Goal: Task Accomplishment & Management: Manage account settings

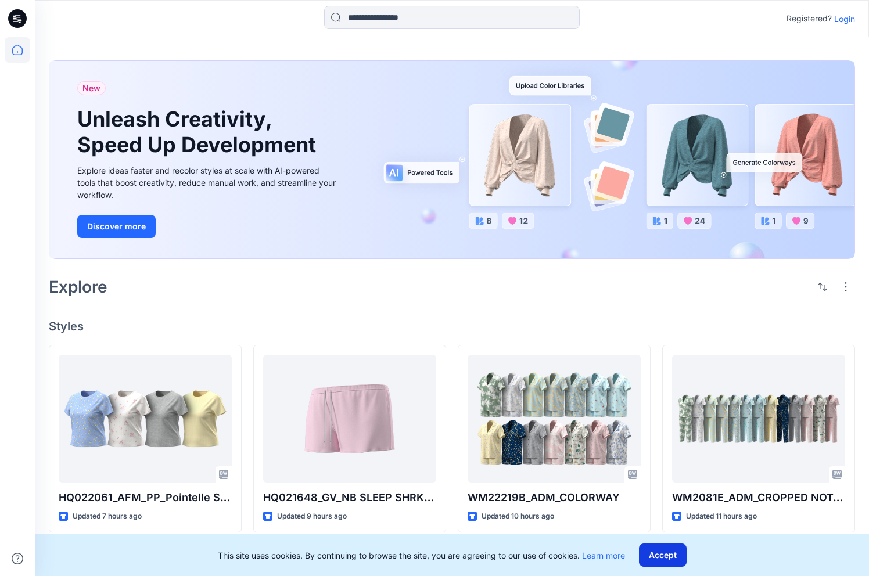
click at [661, 554] on button "Accept" at bounding box center [663, 555] width 48 height 23
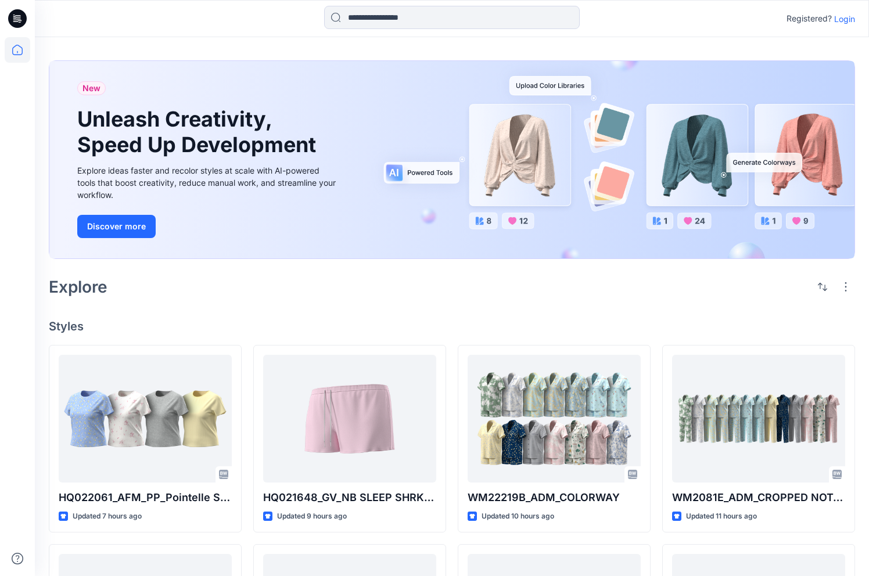
click at [846, 19] on p "Login" at bounding box center [844, 19] width 21 height 12
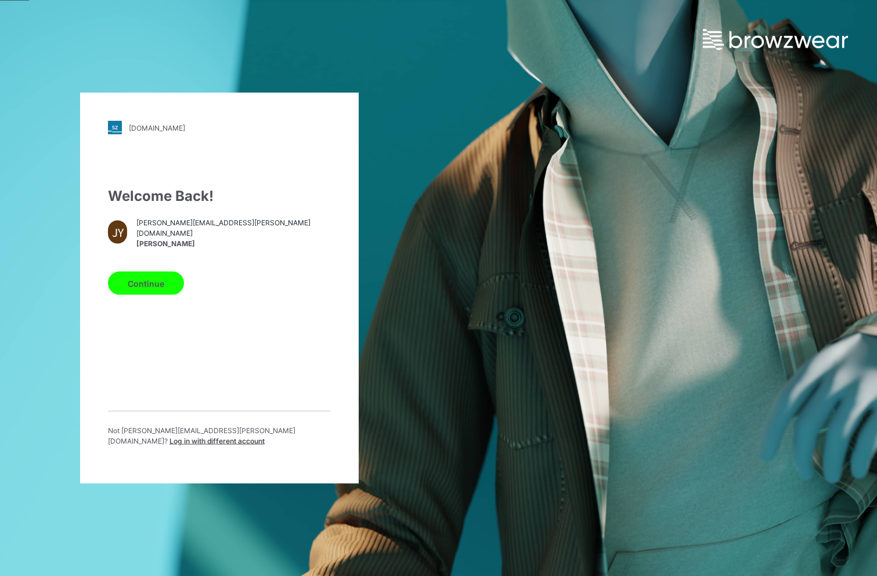
click at [151, 283] on button "Continue" at bounding box center [146, 283] width 76 height 23
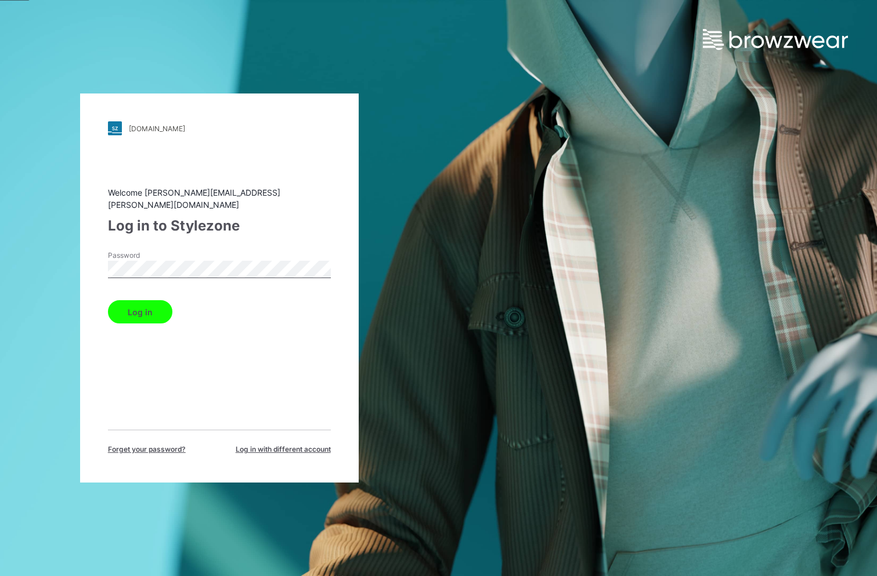
click at [151, 307] on button "Log in" at bounding box center [140, 311] width 64 height 23
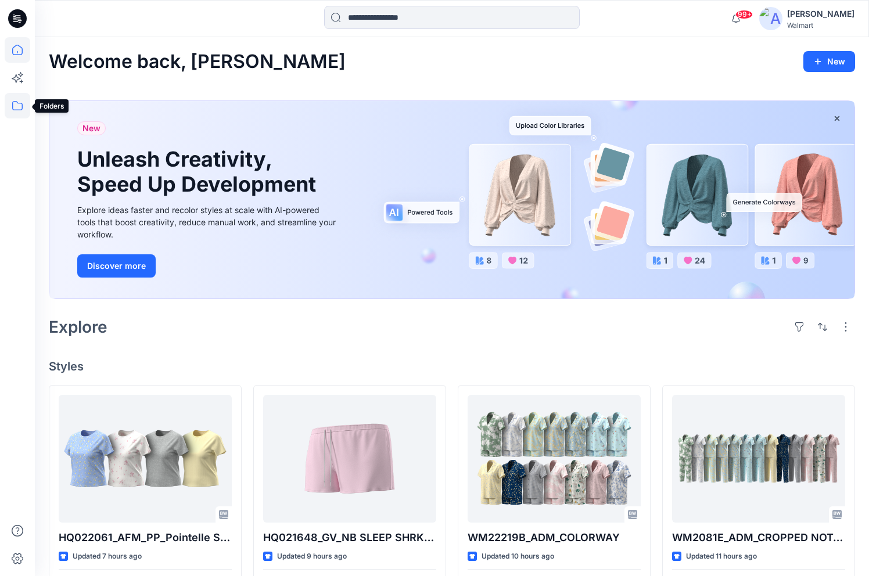
click at [24, 106] on icon at bounding box center [18, 106] width 26 height 26
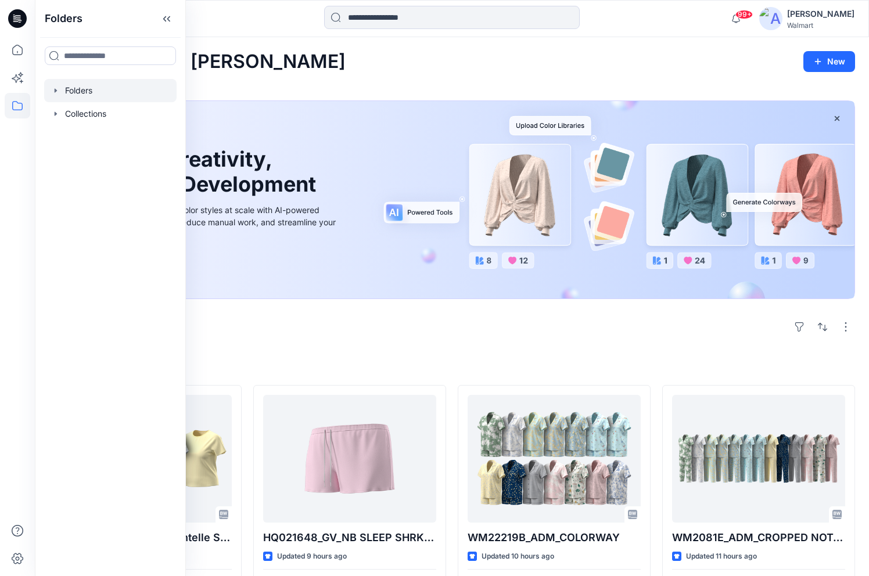
click at [55, 89] on icon "button" at bounding box center [56, 90] width 2 height 4
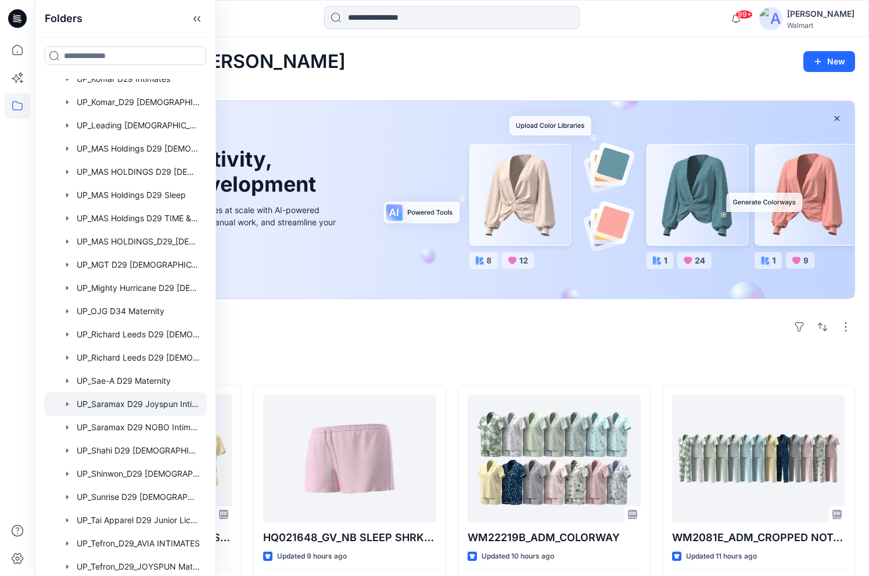
scroll to position [697, 0]
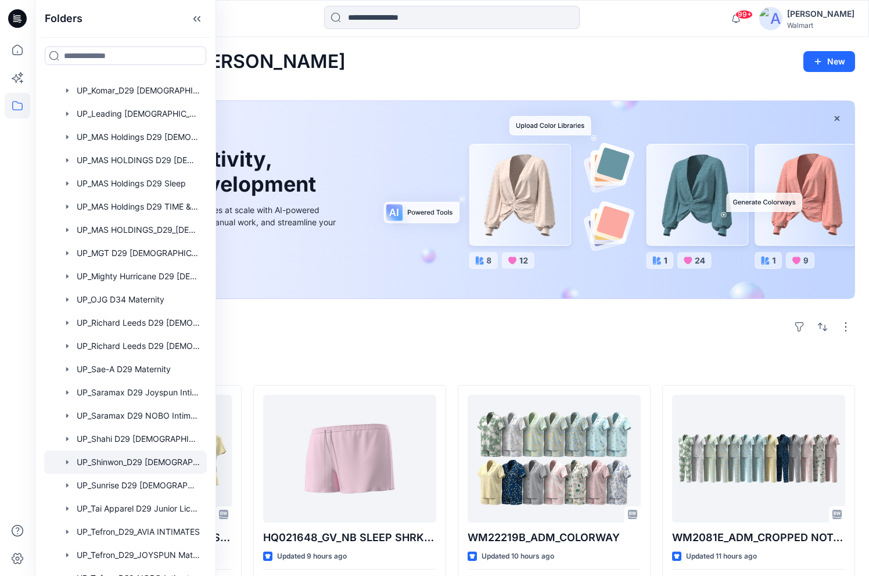
click at [124, 465] on div at bounding box center [125, 462] width 163 height 23
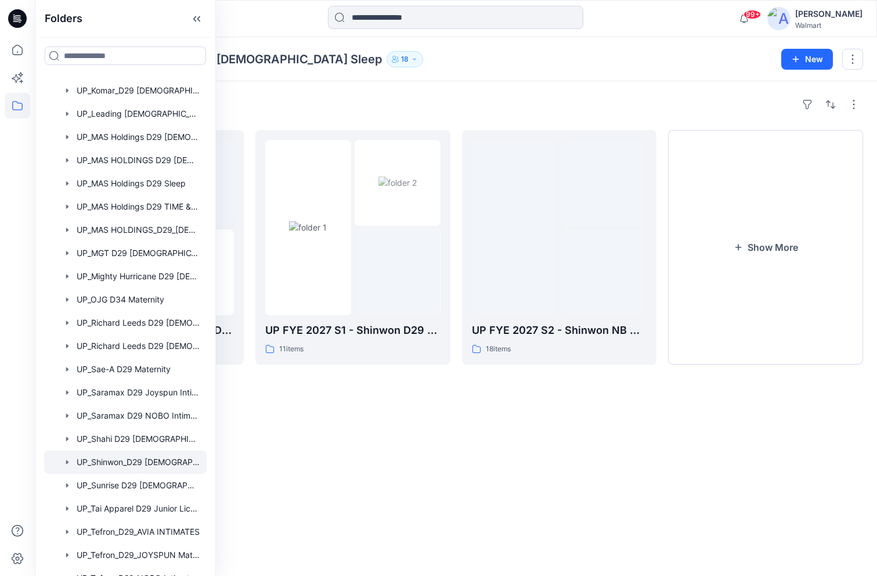
click at [624, 57] on div "Folders UP_Shinwon_D29 Ladies Sleep 18" at bounding box center [411, 59] width 724 height 16
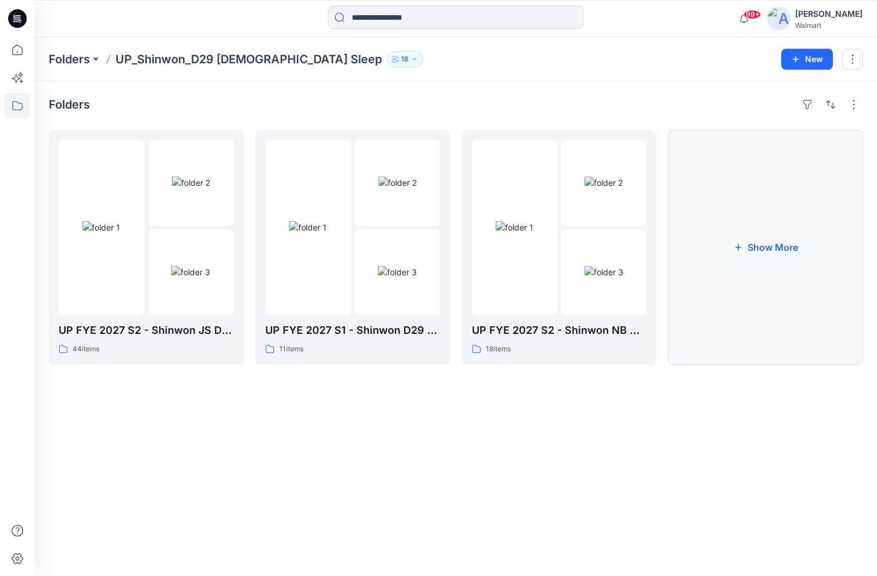
click at [776, 242] on button "Show More" at bounding box center [765, 247] width 195 height 235
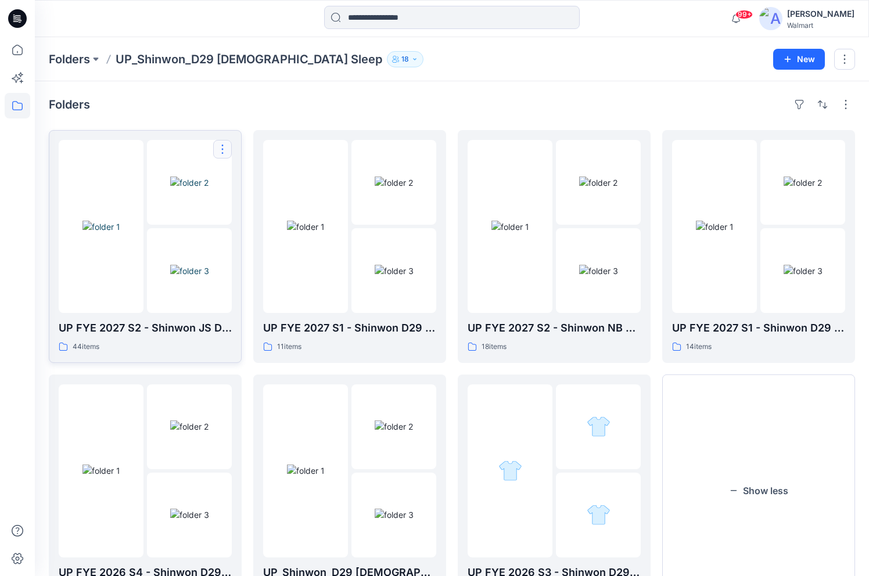
click at [220, 150] on button "button" at bounding box center [222, 149] width 19 height 19
click at [238, 177] on p "Edit" at bounding box center [243, 176] width 15 height 12
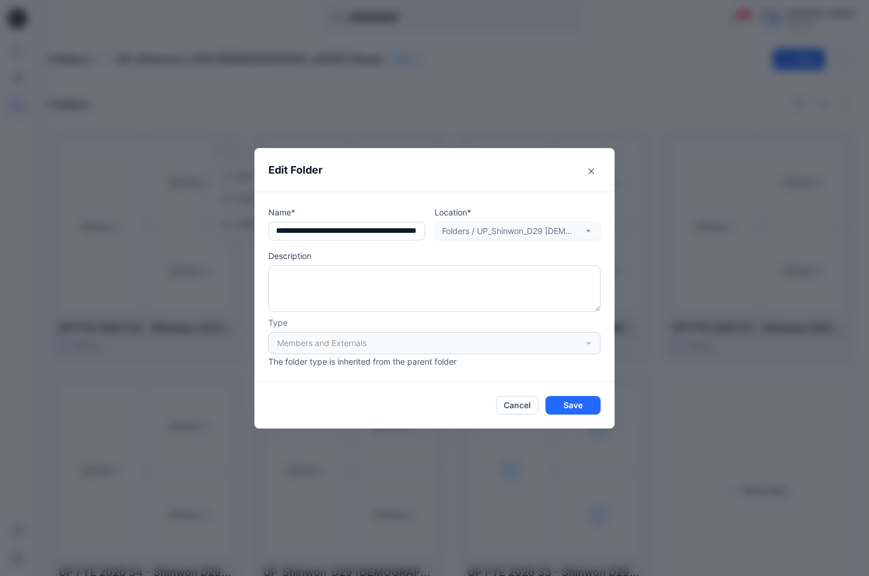
scroll to position [0, 62]
drag, startPoint x: 279, startPoint y: 231, endPoint x: 488, endPoint y: 225, distance: 208.6
click at [488, 225] on div "Name* Location* Folders / UP_Shinwon_D29 Ladies Sleep" at bounding box center [434, 223] width 332 height 34
type input "**********"
click at [521, 406] on button "Cancel" at bounding box center [517, 405] width 42 height 19
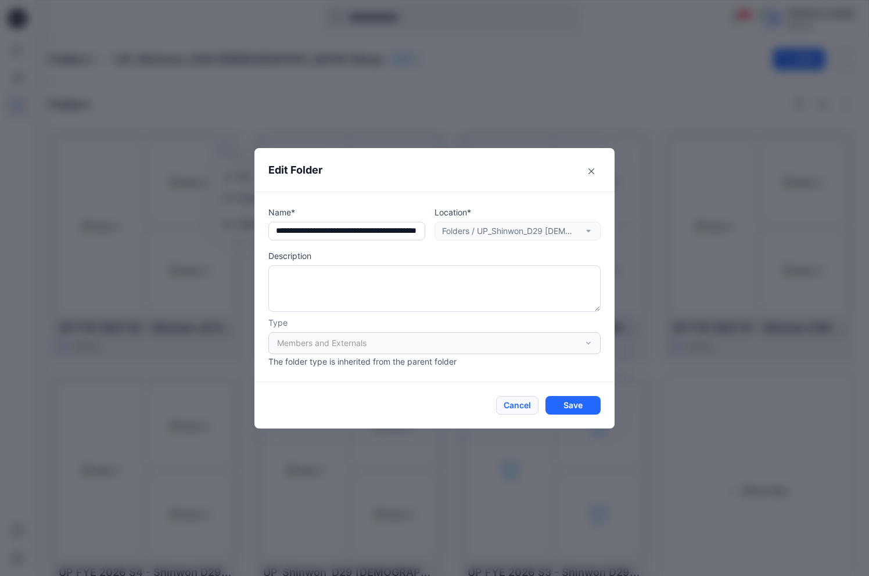
scroll to position [0, 0]
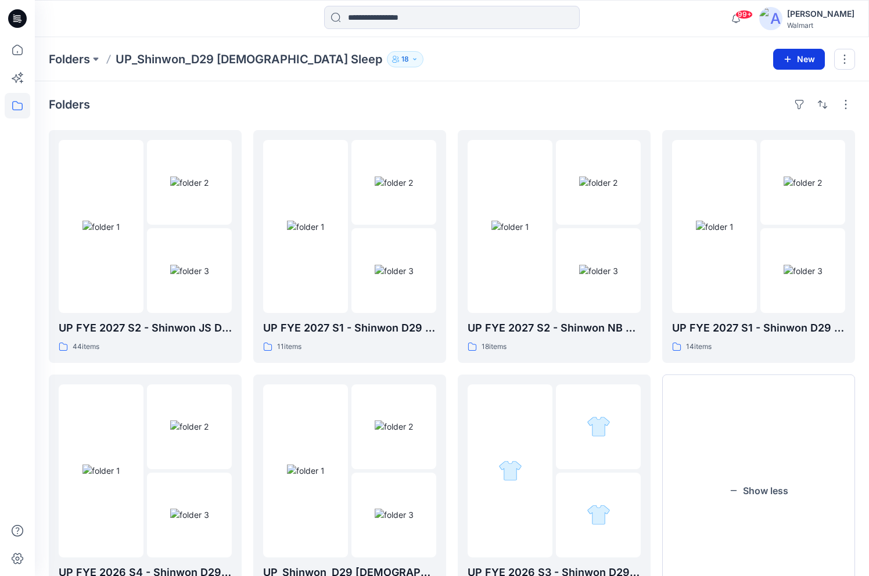
click at [797, 63] on button "New" at bounding box center [799, 59] width 52 height 21
click at [771, 108] on p "New Folder" at bounding box center [764, 111] width 43 height 12
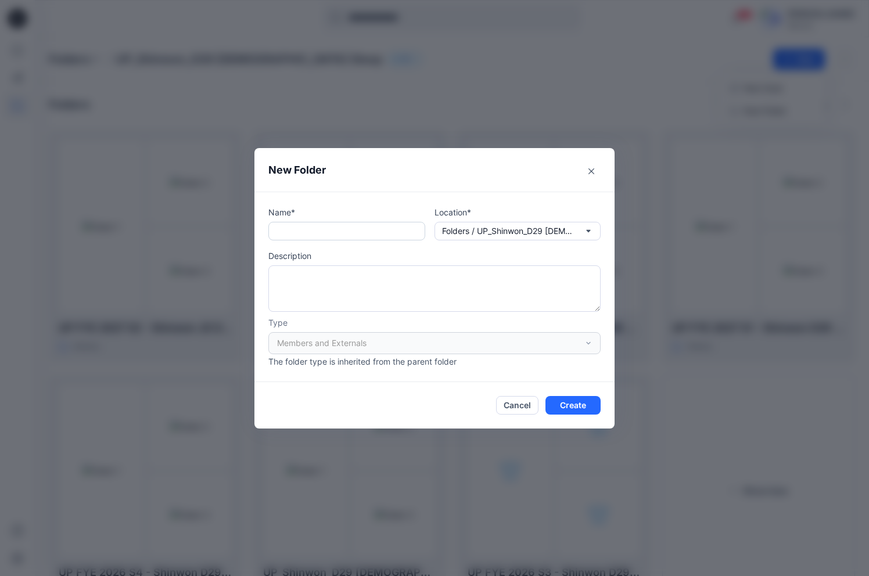
click at [335, 232] on input "text" at bounding box center [346, 231] width 157 height 19
paste input "**********"
drag, startPoint x: 281, startPoint y: 231, endPoint x: 459, endPoint y: 233, distance: 177.7
click at [459, 233] on div "**********" at bounding box center [434, 223] width 332 height 34
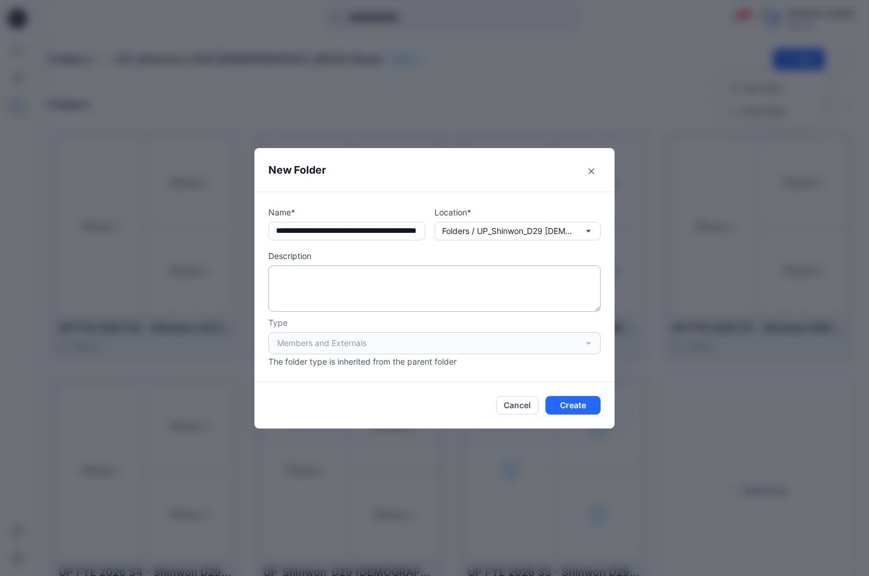
type input "**********"
click at [405, 292] on textarea at bounding box center [434, 288] width 332 height 46
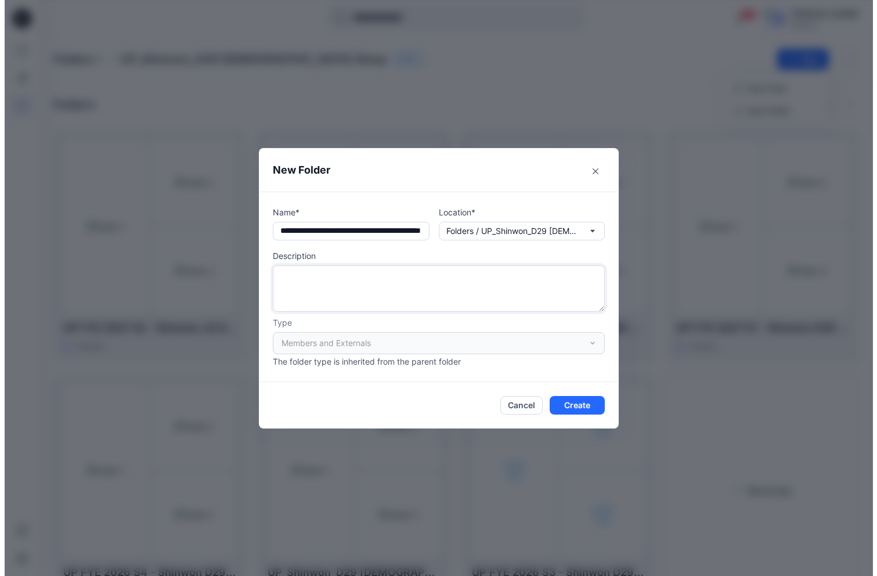
scroll to position [0, 0]
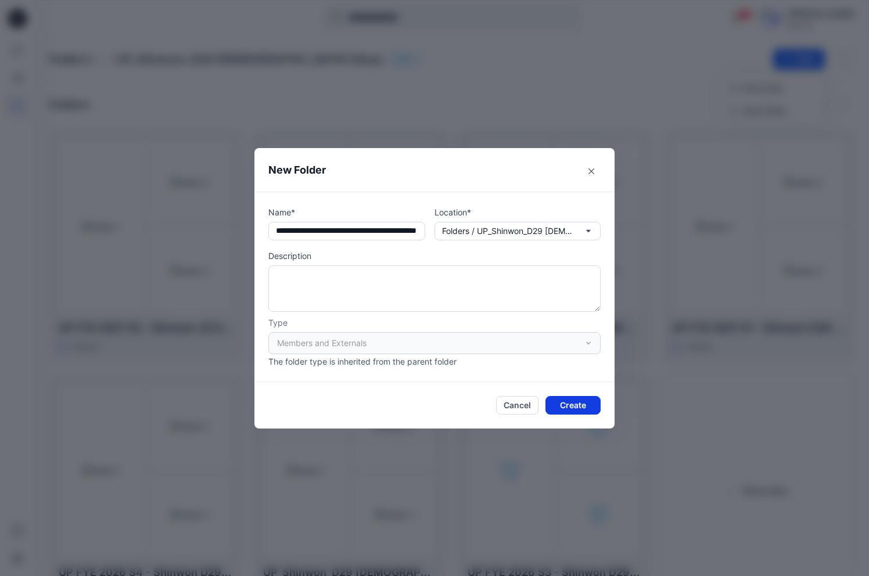
click at [586, 405] on button "Create" at bounding box center [572, 405] width 55 height 19
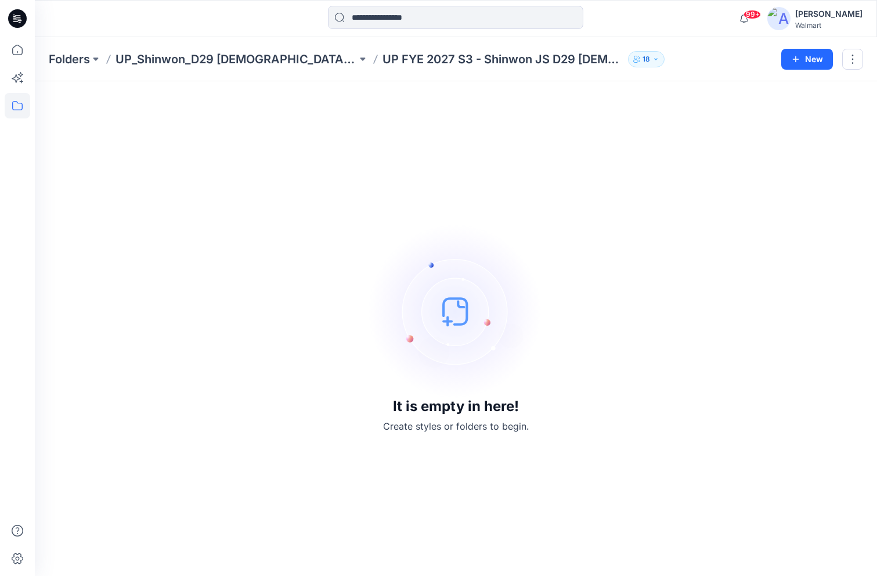
click at [118, 16] on div at bounding box center [140, 19] width 211 height 26
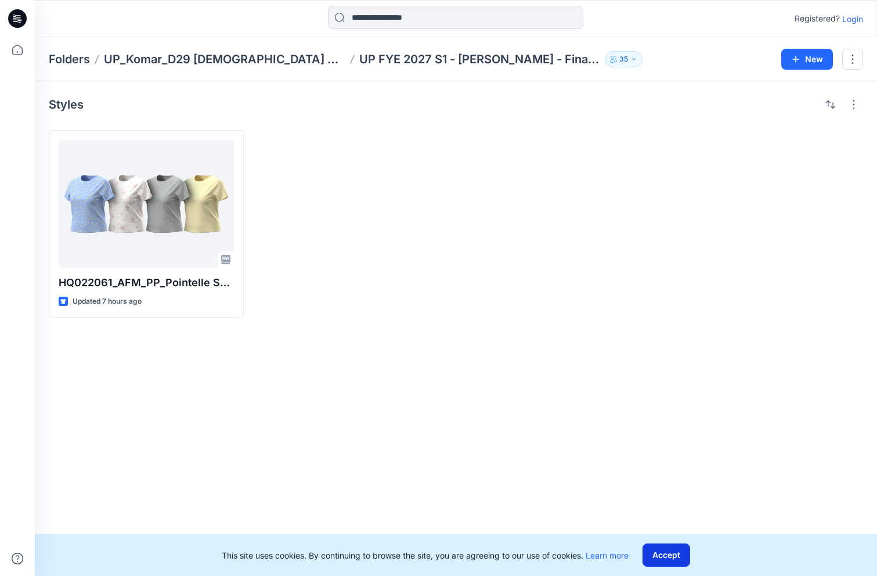
click at [662, 557] on button "Accept" at bounding box center [667, 555] width 48 height 23
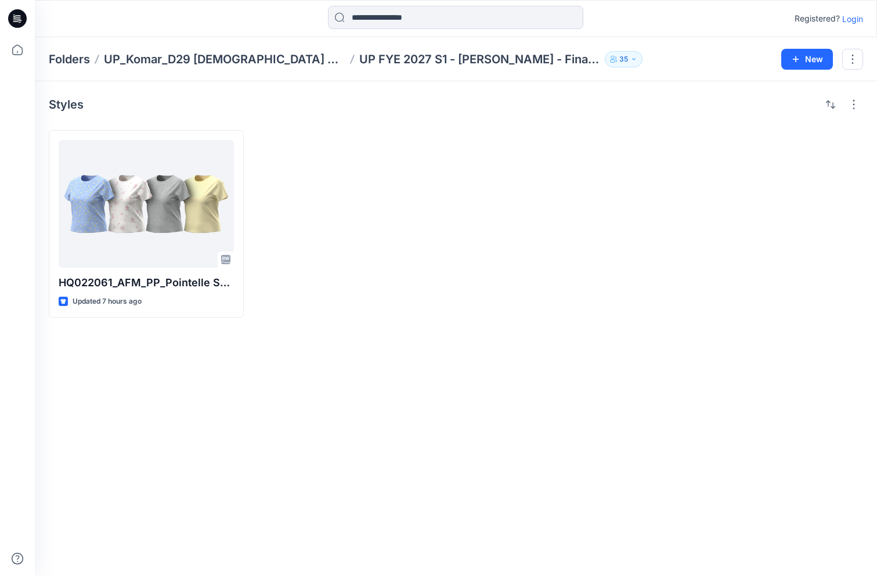
click at [854, 19] on p "Login" at bounding box center [853, 19] width 21 height 12
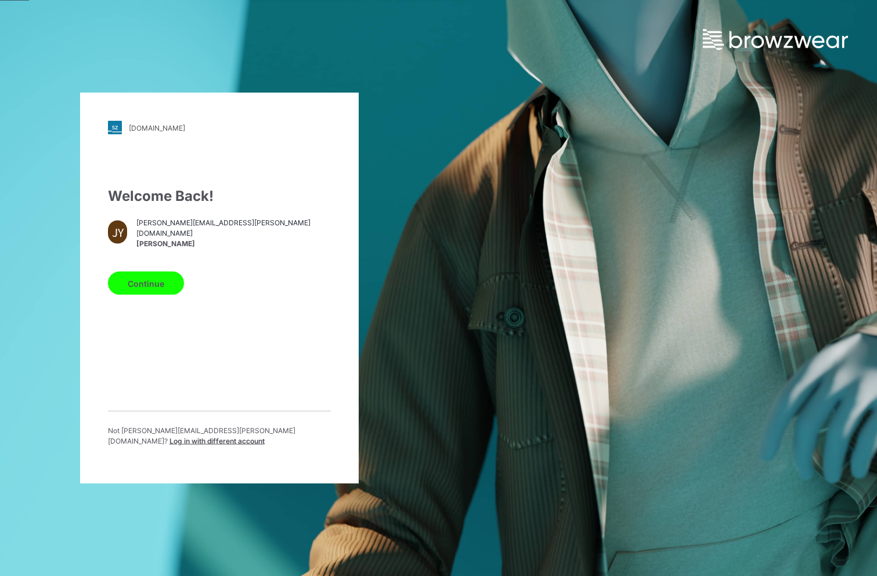
click at [147, 289] on button "Continue" at bounding box center [146, 283] width 76 height 23
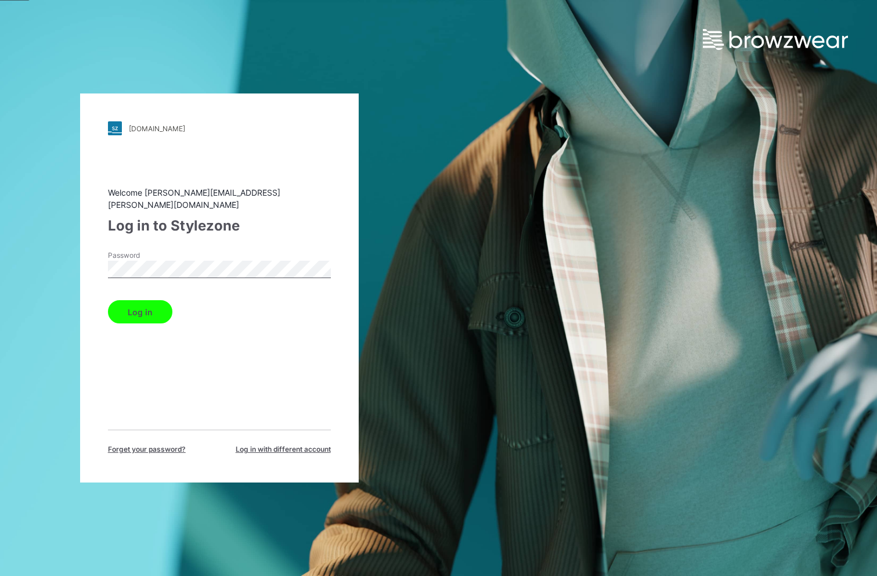
click at [147, 307] on button "Log in" at bounding box center [140, 311] width 64 height 23
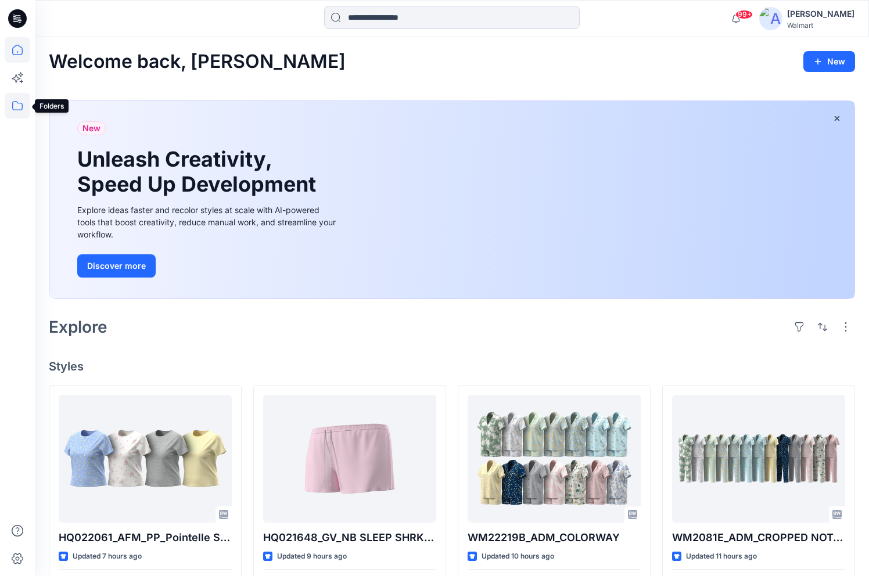
click at [13, 103] on icon at bounding box center [17, 105] width 10 height 9
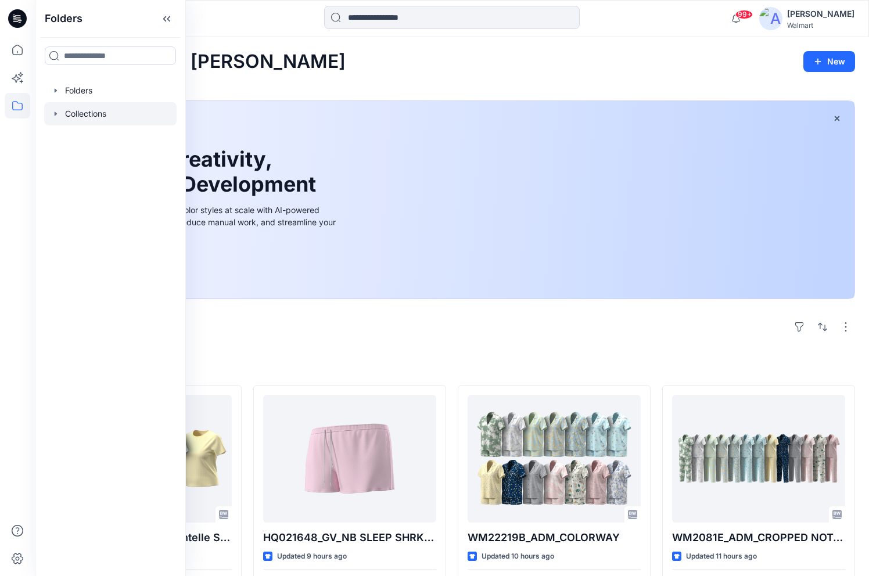
click at [52, 114] on icon "button" at bounding box center [55, 113] width 9 height 9
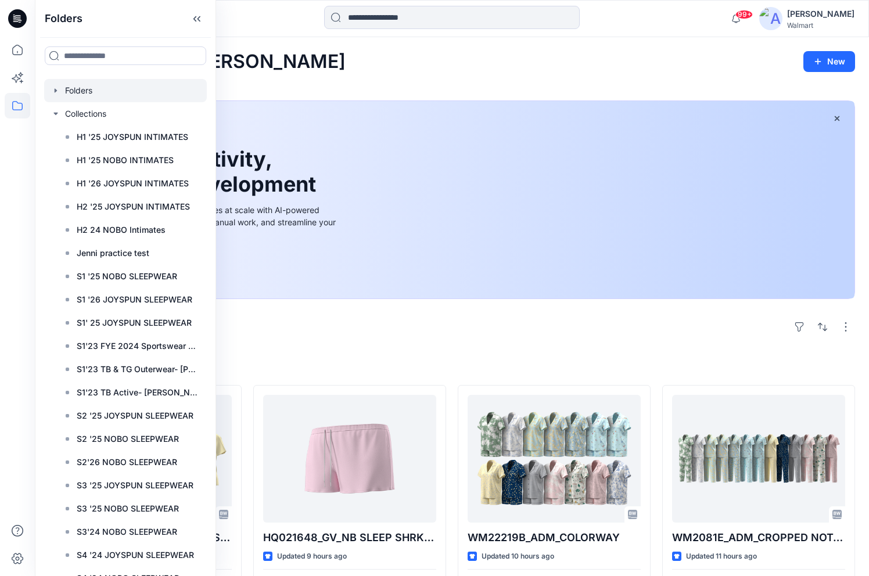
click at [57, 92] on icon "button" at bounding box center [55, 90] width 9 height 9
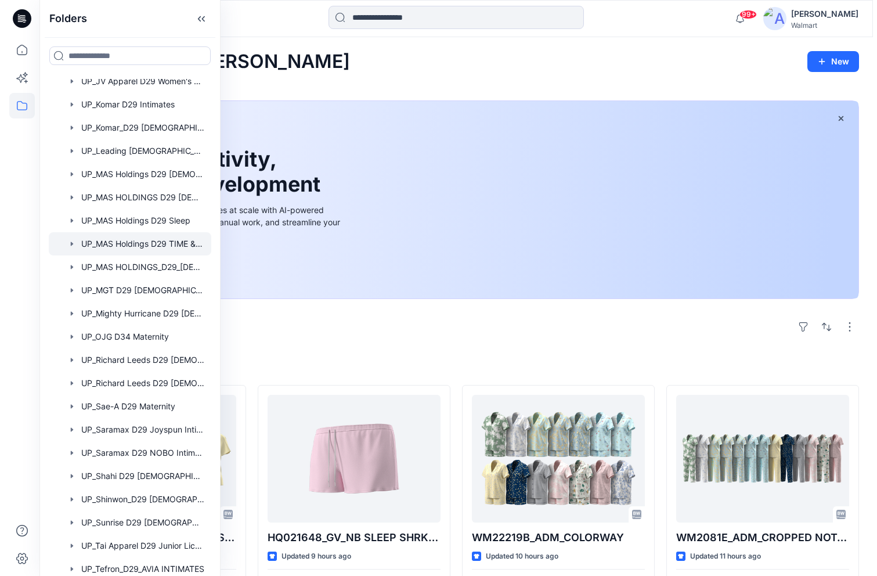
scroll to position [697, 0]
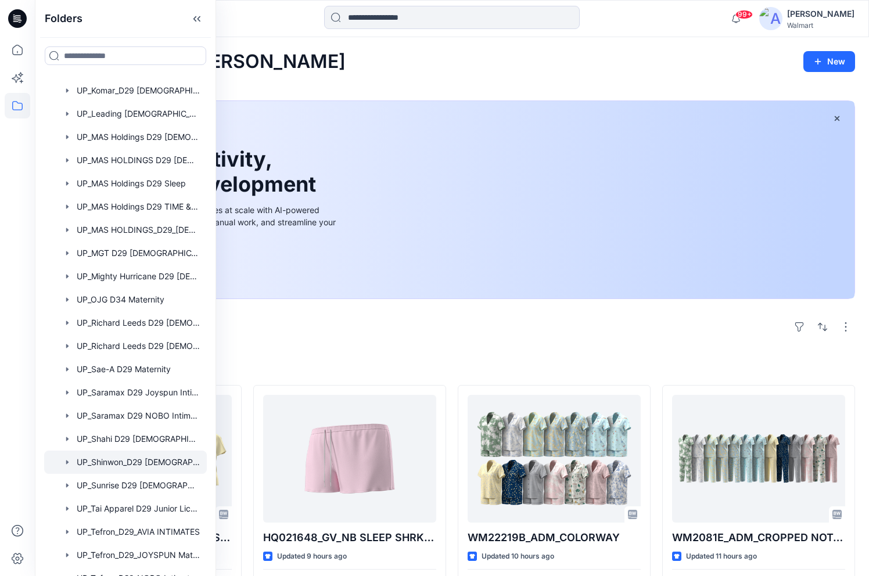
click at [146, 466] on div at bounding box center [125, 462] width 163 height 23
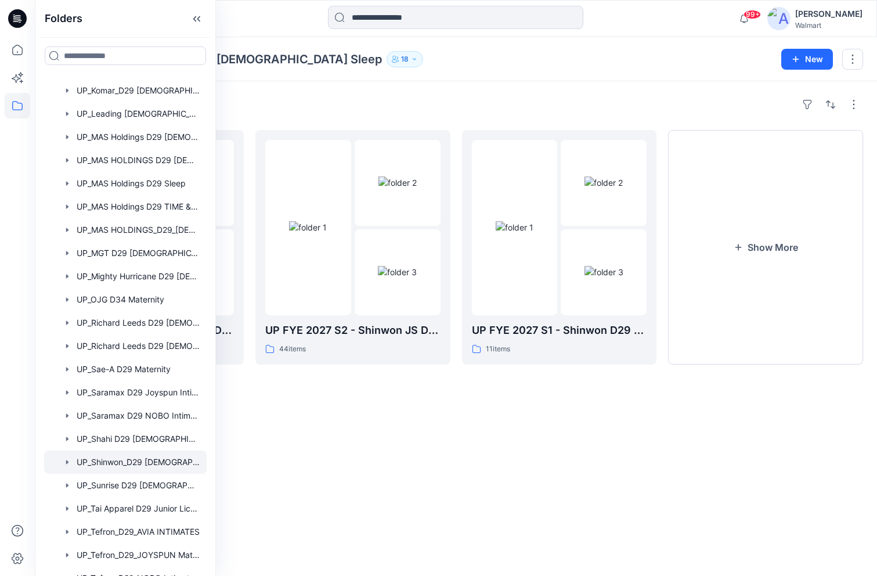
click at [564, 63] on div "Folders UP_Shinwon_D29 Ladies Sleep 18" at bounding box center [411, 59] width 724 height 16
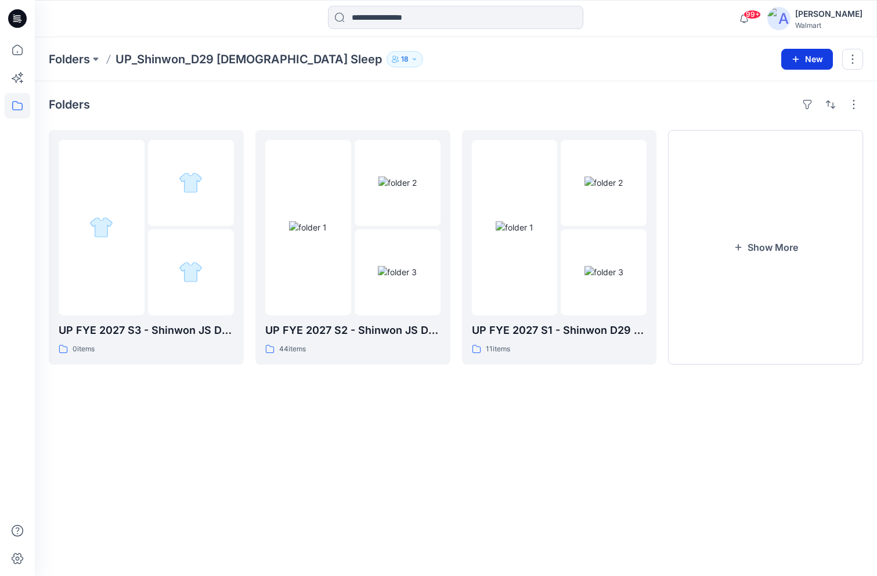
click at [809, 55] on button "New" at bounding box center [808, 59] width 52 height 21
click at [771, 106] on p "New Folder" at bounding box center [773, 111] width 43 height 12
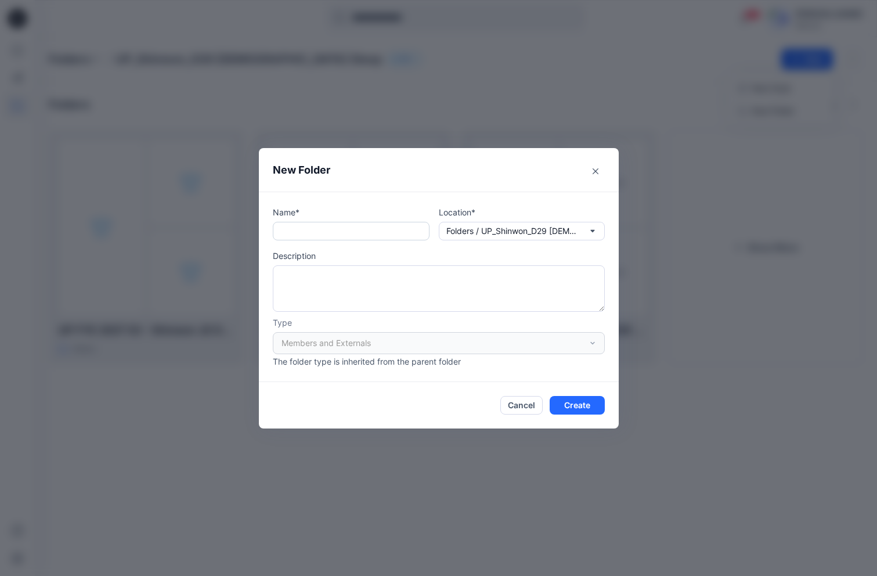
click at [348, 236] on input "text" at bounding box center [351, 231] width 157 height 19
paste input "**********"
click at [334, 234] on input "**********" at bounding box center [351, 231] width 157 height 19
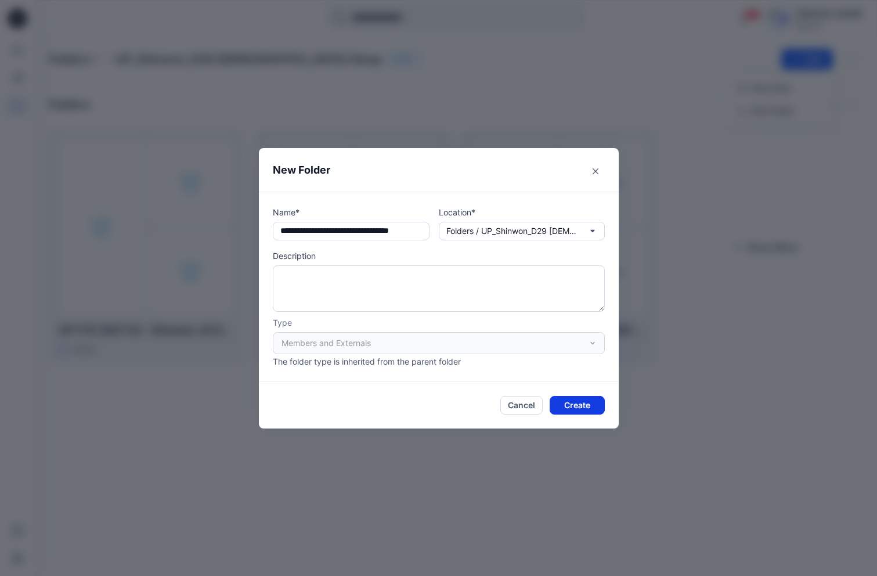
type input "**********"
click at [576, 407] on button "Create" at bounding box center [577, 405] width 55 height 19
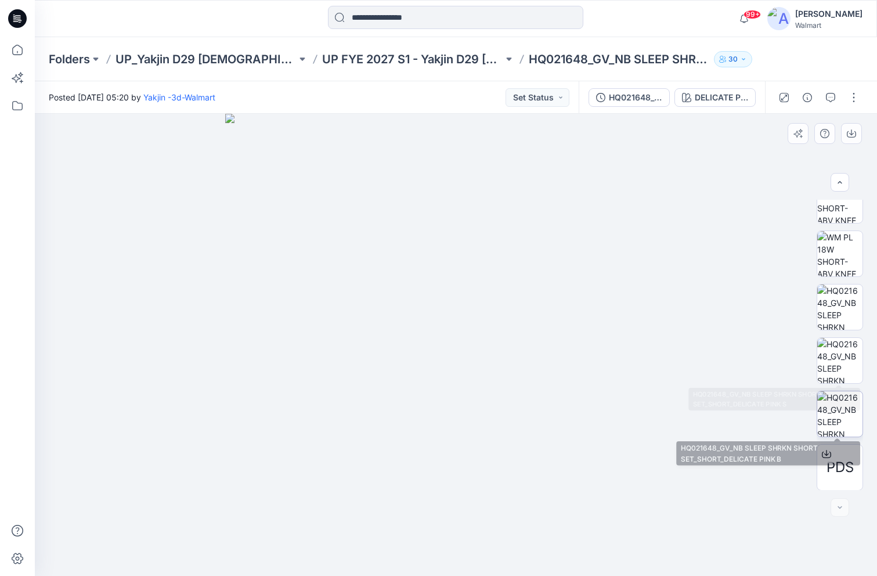
scroll to position [237, 0]
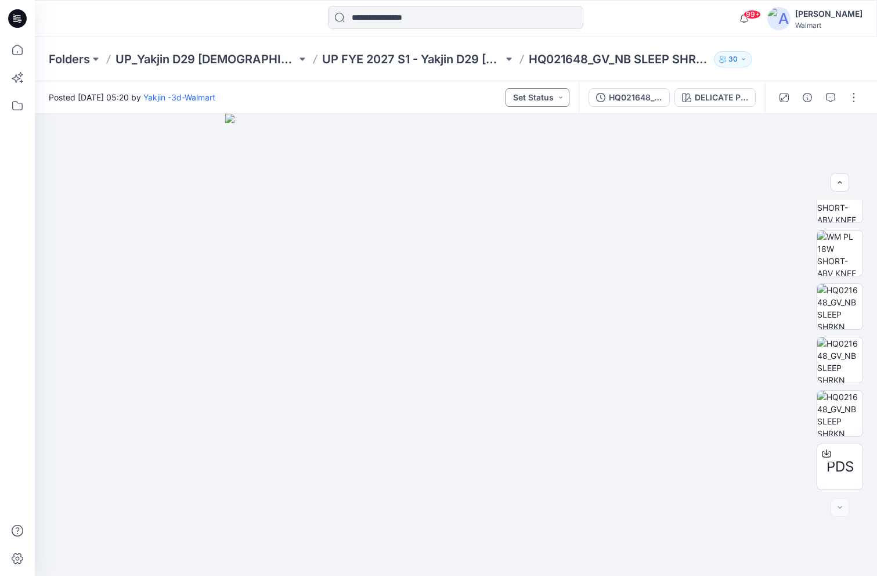
click at [541, 95] on button "Set Status" at bounding box center [538, 97] width 64 height 19
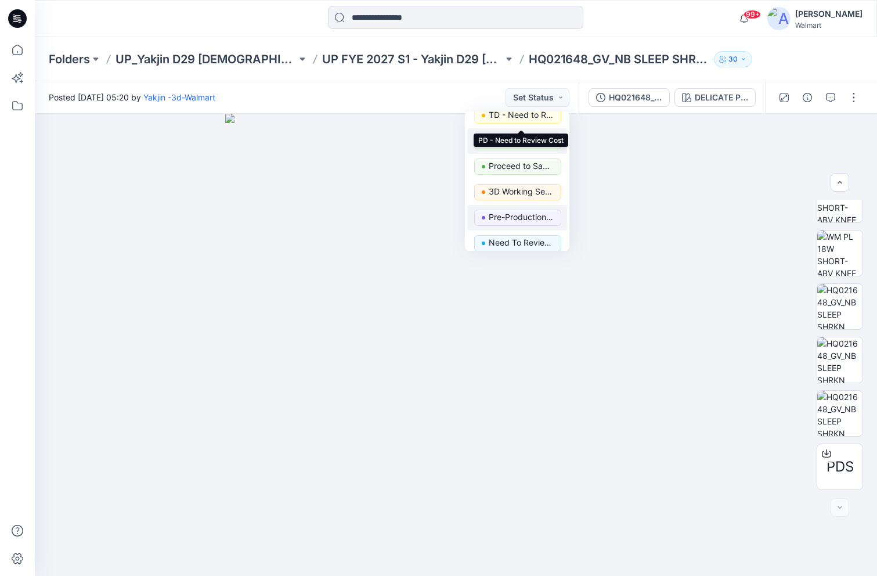
scroll to position [146, 0]
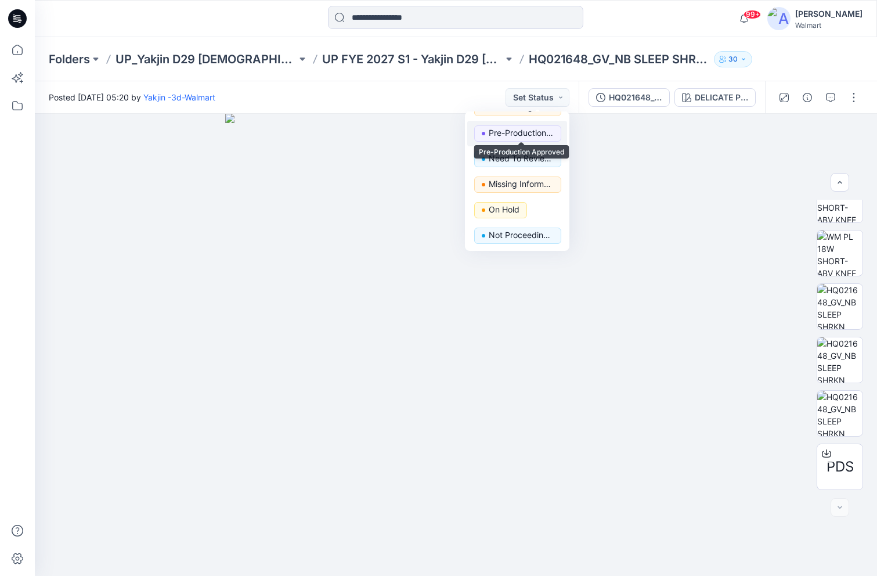
click at [524, 136] on p "Pre-Production Approved" at bounding box center [521, 132] width 65 height 15
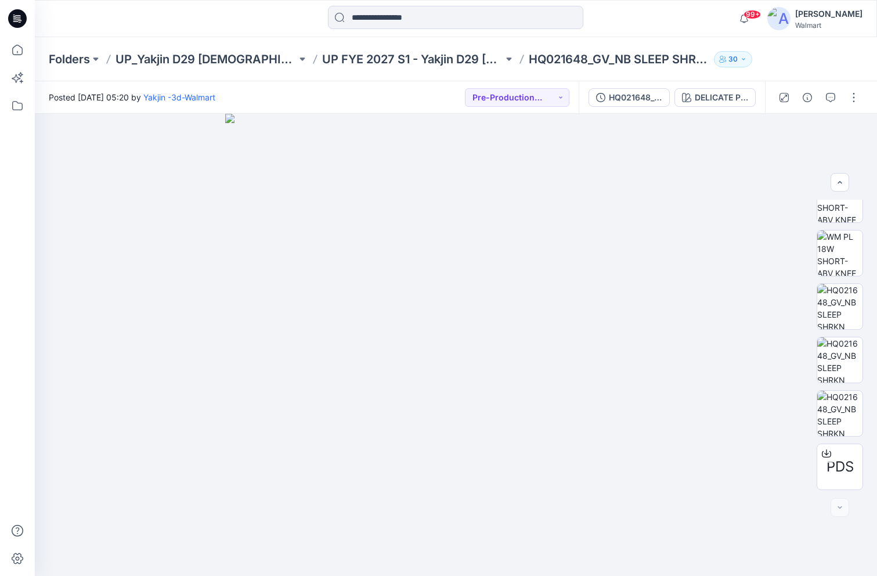
click at [214, 17] on div at bounding box center [140, 19] width 211 height 26
click at [179, 23] on div at bounding box center [140, 19] width 211 height 26
click at [19, 382] on div at bounding box center [18, 306] width 26 height 539
